Goal: Use online tool/utility: Use online tool/utility

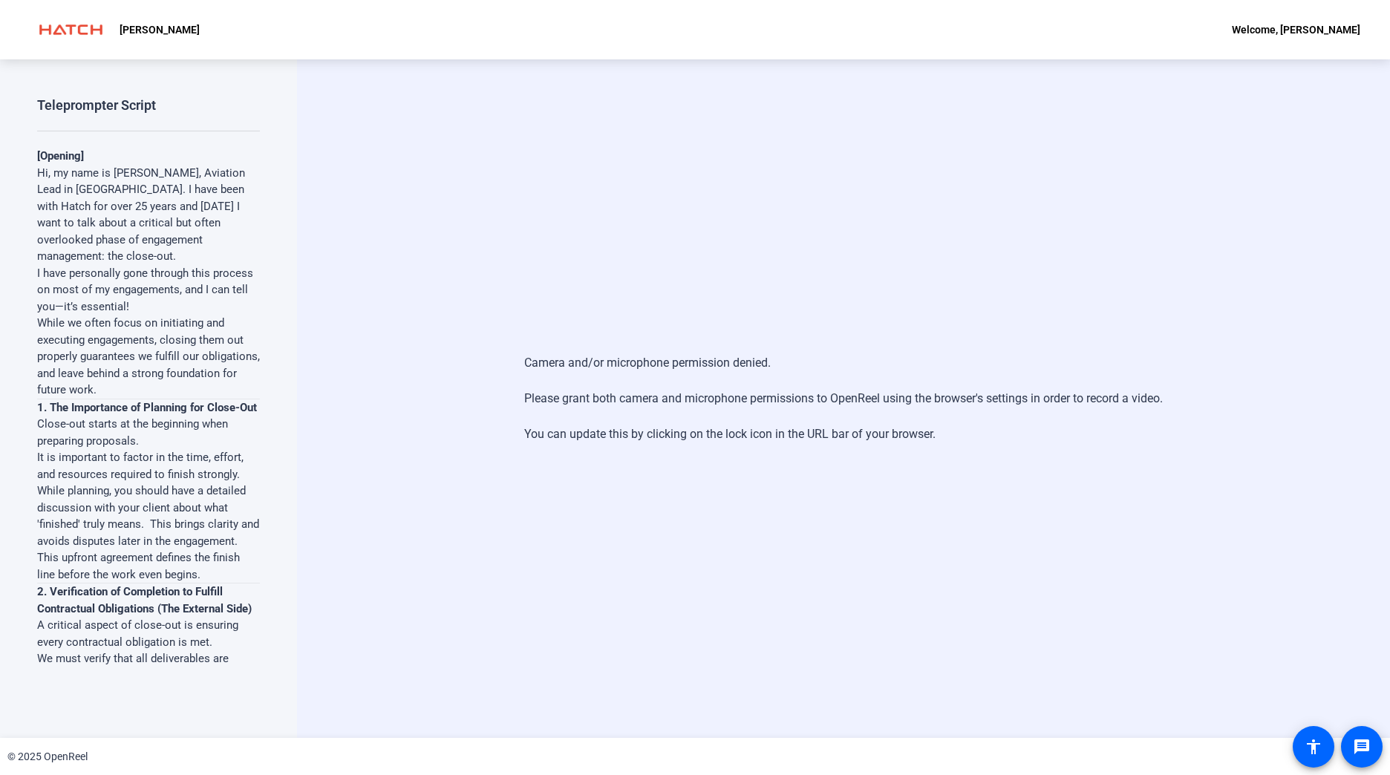
click at [1264, 687] on div "Camera and/or microphone permission denied. Please grant both camera and microp…" at bounding box center [843, 398] width 1093 height 679
click at [535, 295] on div "Camera and/or microphone permission denied. Please grant both camera and microp…" at bounding box center [843, 398] width 1093 height 679
